Goal: Task Accomplishment & Management: Use online tool/utility

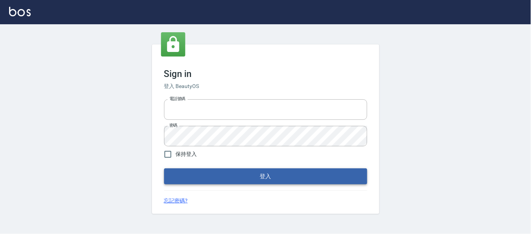
type input "25866822"
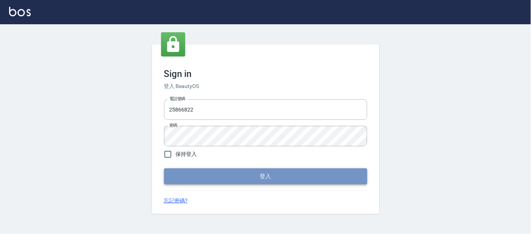
click at [219, 177] on button "登入" at bounding box center [265, 176] width 203 height 16
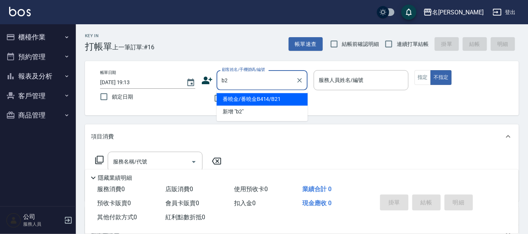
type input "番曉金/番曉金B414/B21"
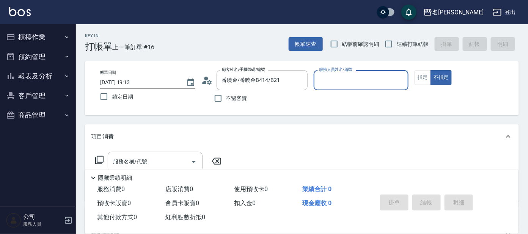
type input "美君-2"
click at [286, 77] on input "番曉金/番曉金B414/B21" at bounding box center [256, 80] width 73 height 13
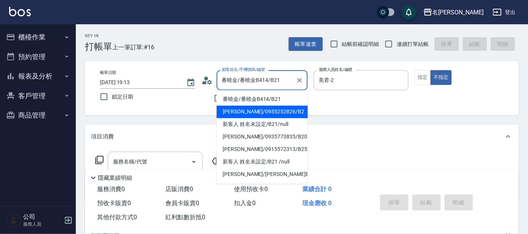
click at [286, 108] on li "[PERSON_NAME]/0955252826/B2" at bounding box center [262, 112] width 91 height 13
type input "[PERSON_NAME]/0955252826/B2"
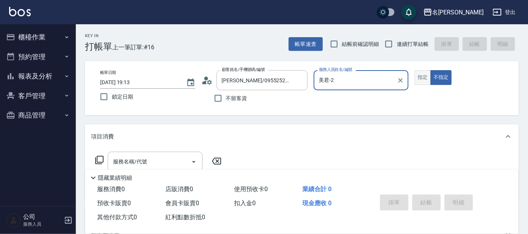
click at [419, 79] on button "指定" at bounding box center [423, 77] width 16 height 15
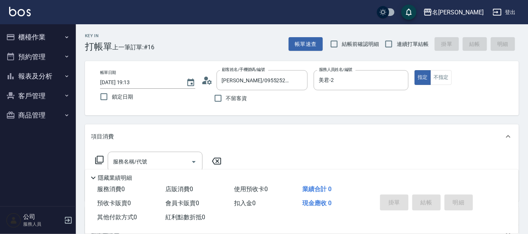
click at [100, 159] on icon at bounding box center [99, 160] width 9 height 9
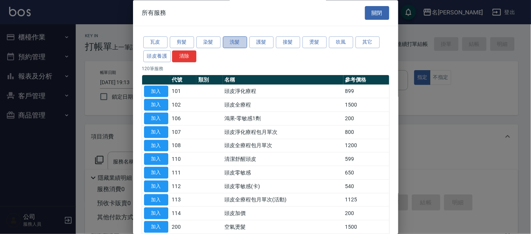
click at [232, 44] on button "洗髮" at bounding box center [235, 43] width 24 height 12
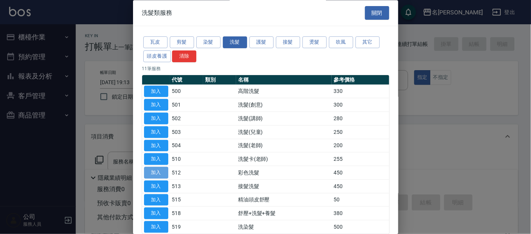
click at [155, 171] on button "加入" at bounding box center [156, 173] width 24 height 12
type input "彩色洗髮(512)"
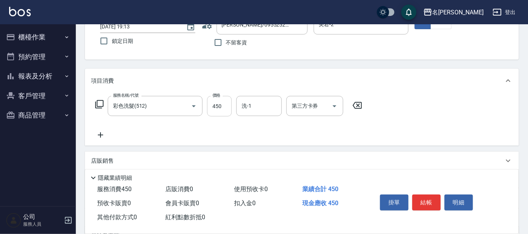
scroll to position [94, 0]
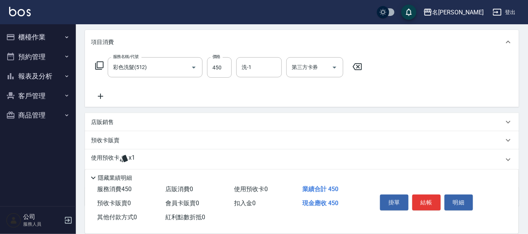
click at [97, 92] on icon at bounding box center [100, 96] width 19 height 9
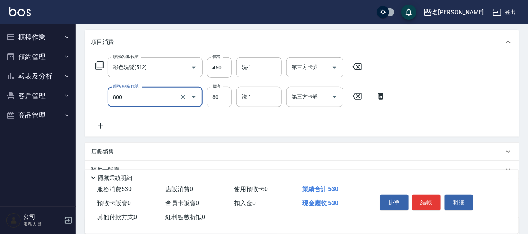
type input "快速修護(800)"
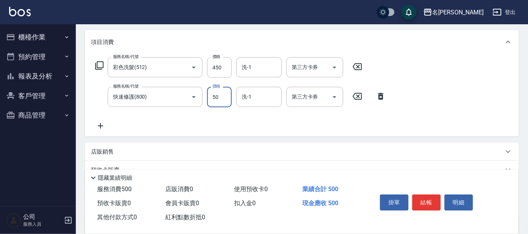
type input "50"
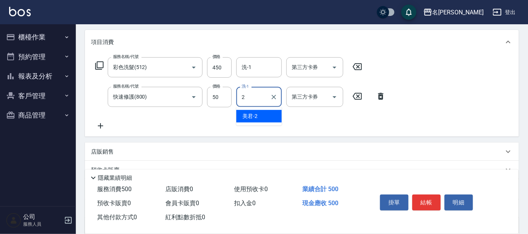
type input "美君-2"
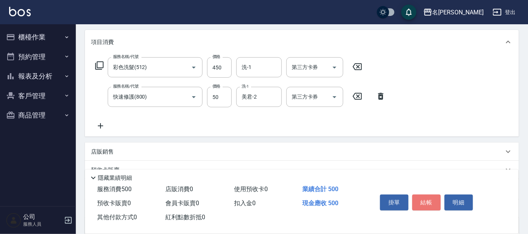
click at [422, 195] on button "結帳" at bounding box center [426, 203] width 28 height 16
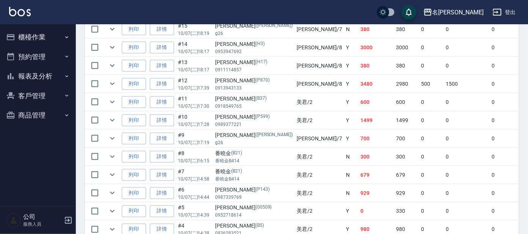
scroll to position [284, 0]
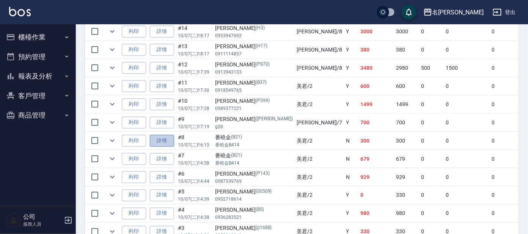
click at [159, 141] on link "詳情" at bounding box center [162, 141] width 24 height 12
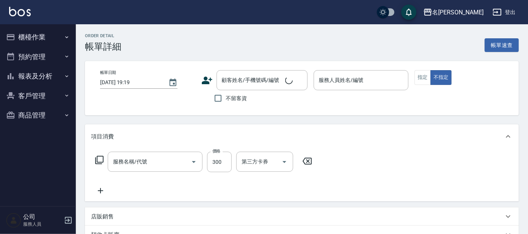
type input "[DATE] 16:15"
type input "美君-2"
type input "番曉金/番曉金B414/B21"
type input "洗髮(創意)(501)"
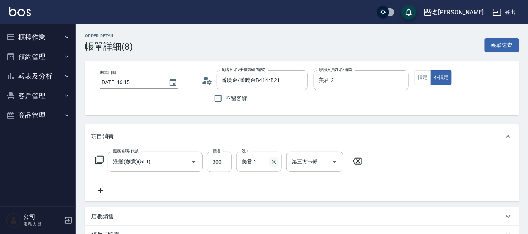
click at [273, 159] on icon "Clear" at bounding box center [274, 162] width 8 height 8
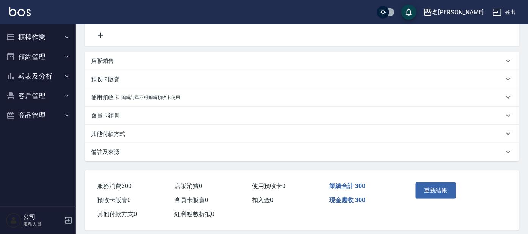
scroll to position [162, 0]
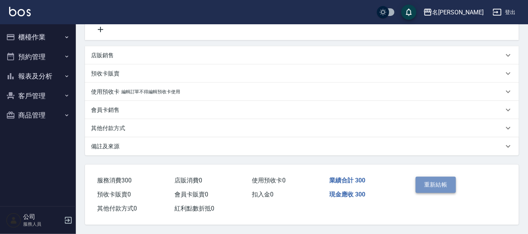
click at [435, 179] on button "重新結帳" at bounding box center [436, 185] width 40 height 16
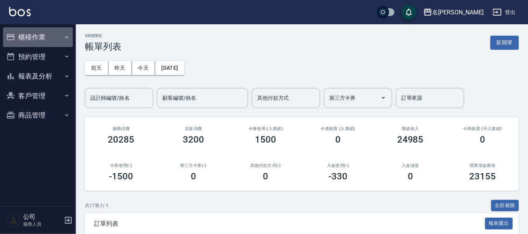
click at [56, 40] on button "櫃檯作業" at bounding box center [38, 37] width 70 height 20
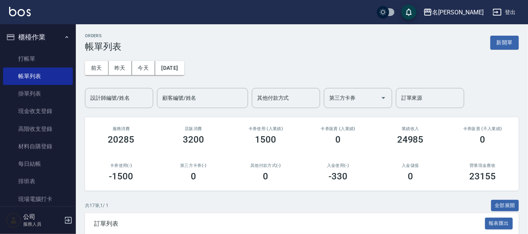
click at [47, 47] on ul "打帳單 帳單列表 掛單列表 現金收支登錄 高階收支登錄 材料自購登錄 每日結帳 排班表 現場電腦打卡" at bounding box center [38, 129] width 70 height 164
click at [42, 53] on link "打帳單" at bounding box center [38, 58] width 70 height 17
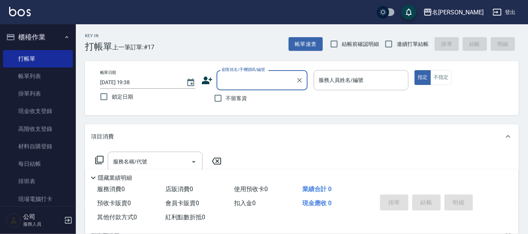
click at [246, 82] on input "顧客姓名/手機號碼/編號" at bounding box center [256, 80] width 73 height 13
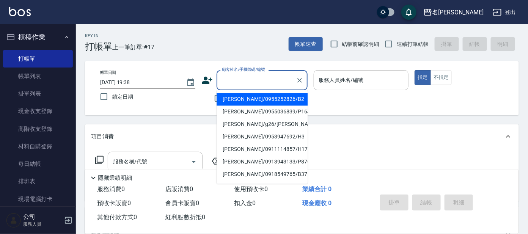
type input "+"
type input "ㄖ"
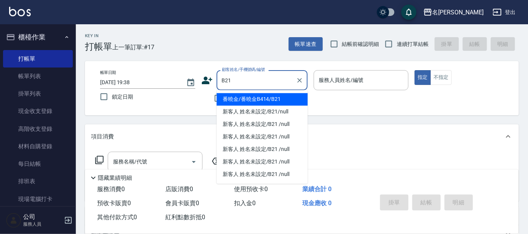
click at [275, 102] on li "番曉金/番曉金B414/B21" at bounding box center [262, 99] width 91 height 13
type input "番曉金/番曉金B414/B21"
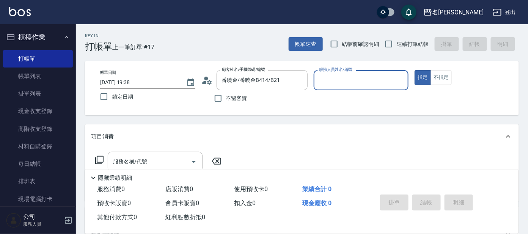
type input "美君-2"
click at [95, 160] on icon at bounding box center [99, 160] width 8 height 8
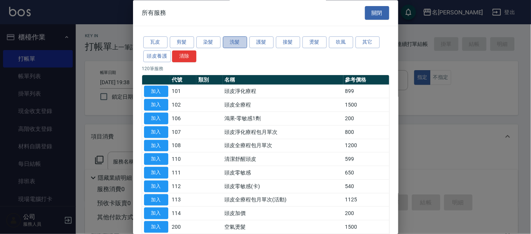
click at [226, 43] on button "洗髮" at bounding box center [235, 43] width 24 height 12
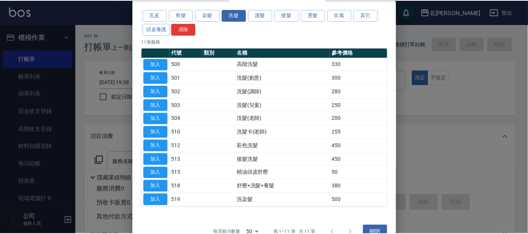
scroll to position [41, 0]
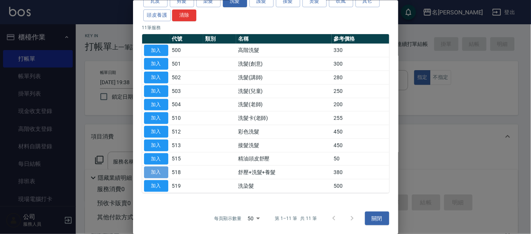
click at [159, 170] on button "加入" at bounding box center [156, 173] width 24 height 12
type input "舒壓+洗髮+養髮(518)"
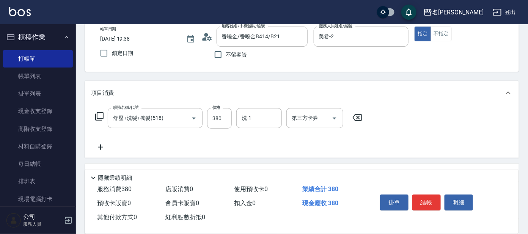
scroll to position [94, 0]
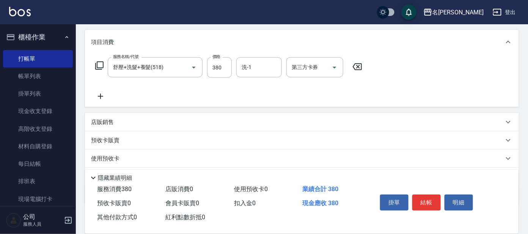
click at [104, 66] on icon at bounding box center [99, 65] width 9 height 9
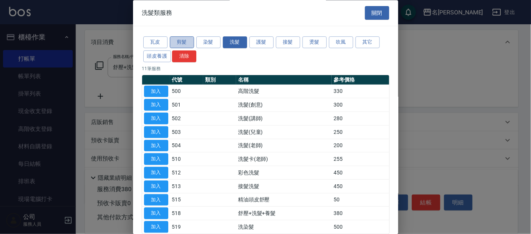
click at [187, 40] on button "剪髮" at bounding box center [182, 43] width 24 height 12
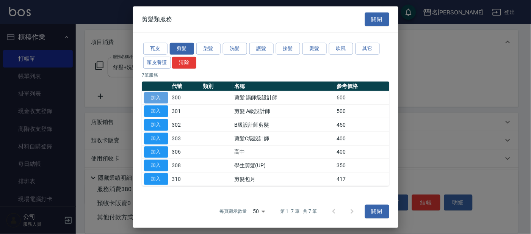
click at [155, 96] on button "加入" at bounding box center [156, 98] width 24 height 12
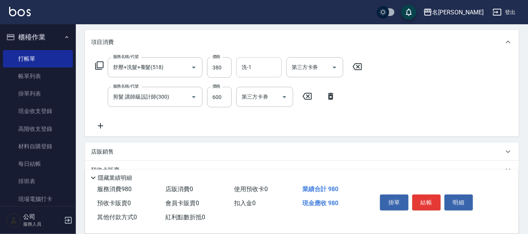
click at [278, 67] on div "洗-1" at bounding box center [259, 67] width 46 height 20
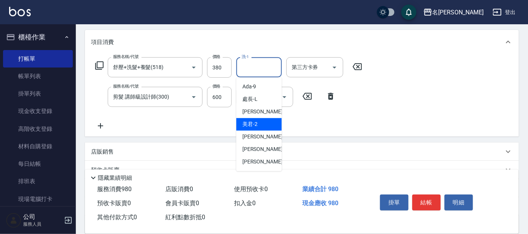
drag, startPoint x: 245, startPoint y: 123, endPoint x: 251, endPoint y: 124, distance: 6.2
click at [246, 123] on span "美君 -2" at bounding box center [249, 125] width 15 height 8
type input "美君-2"
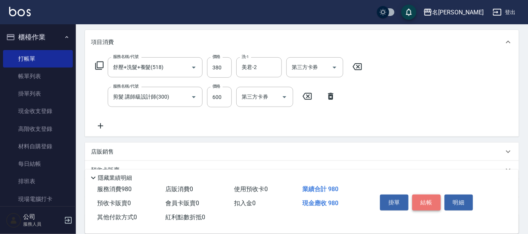
click at [423, 203] on button "結帳" at bounding box center [426, 203] width 28 height 16
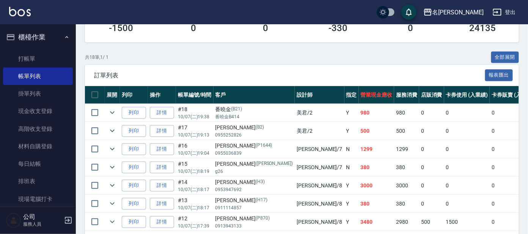
scroll to position [142, 0]
